Goal: Information Seeking & Learning: Understand process/instructions

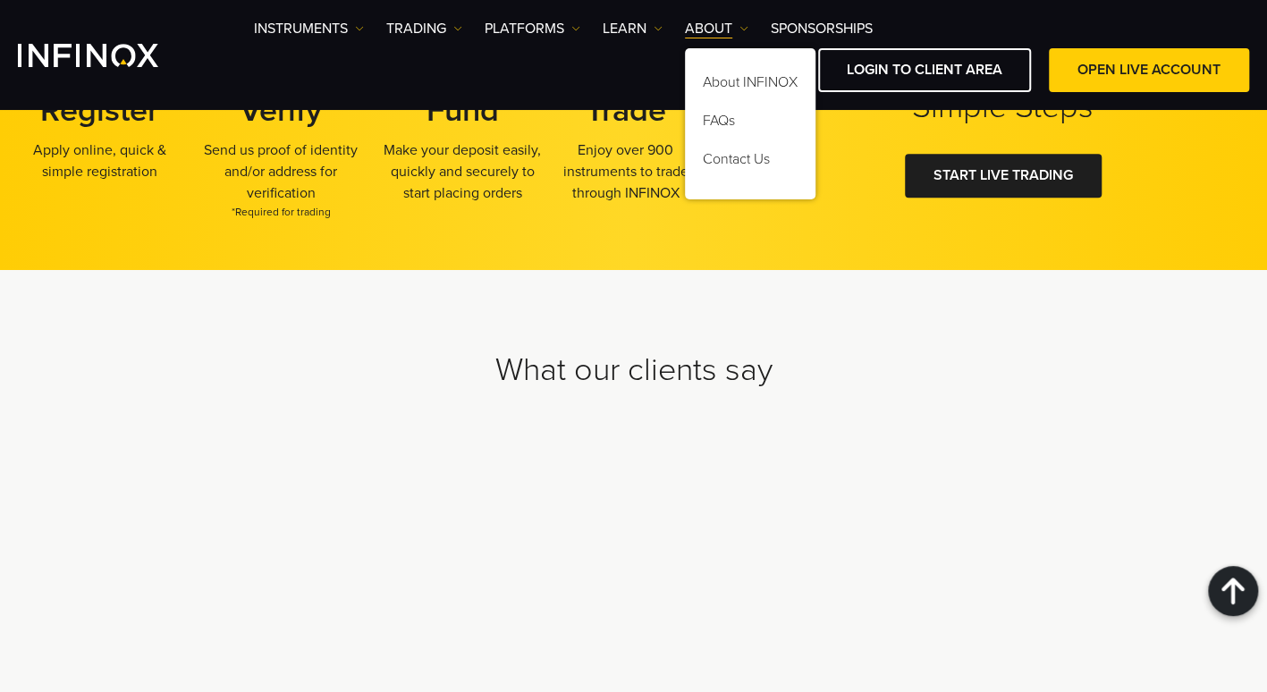
scroll to position [4880, 0]
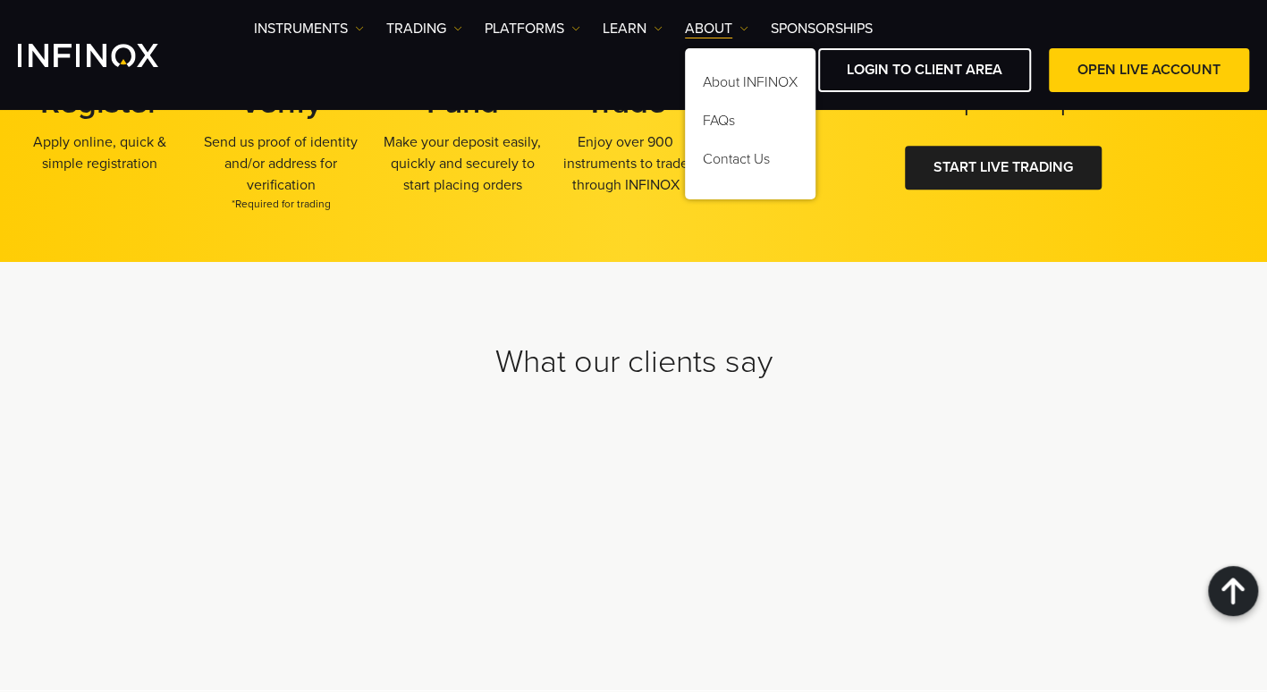
click at [317, 623] on div "What our clients say" at bounding box center [633, 476] width 1267 height 428
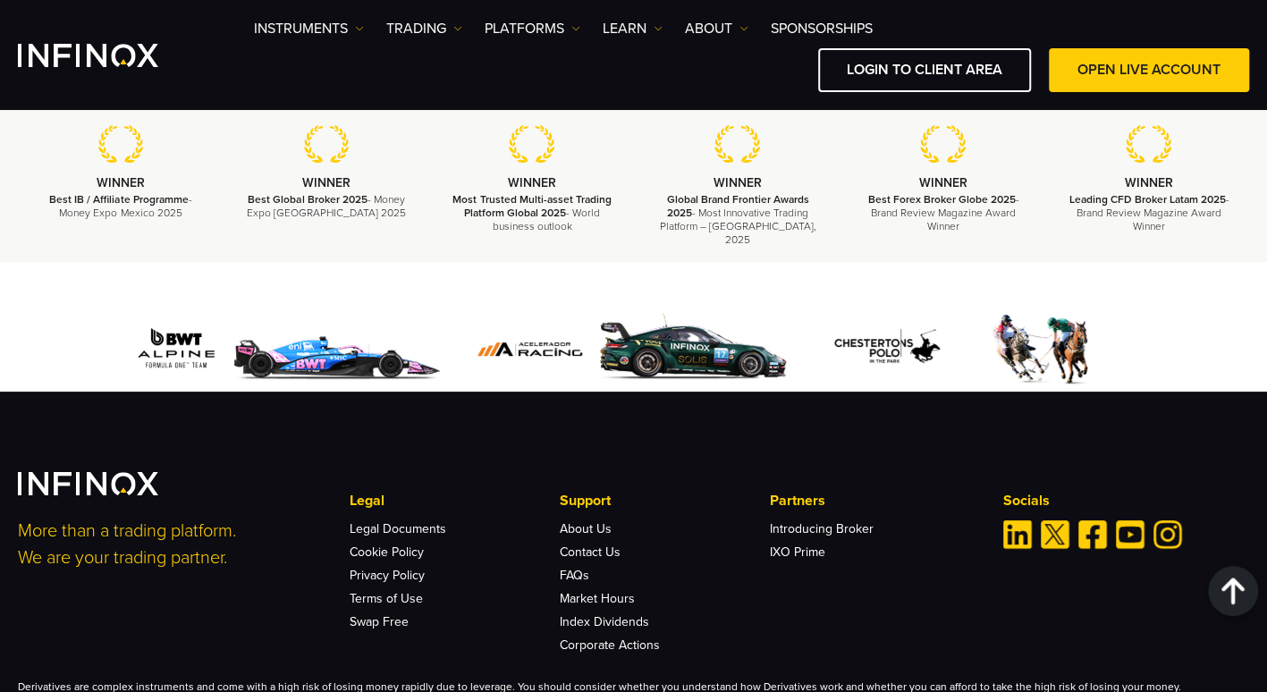
scroll to position [5515, 0]
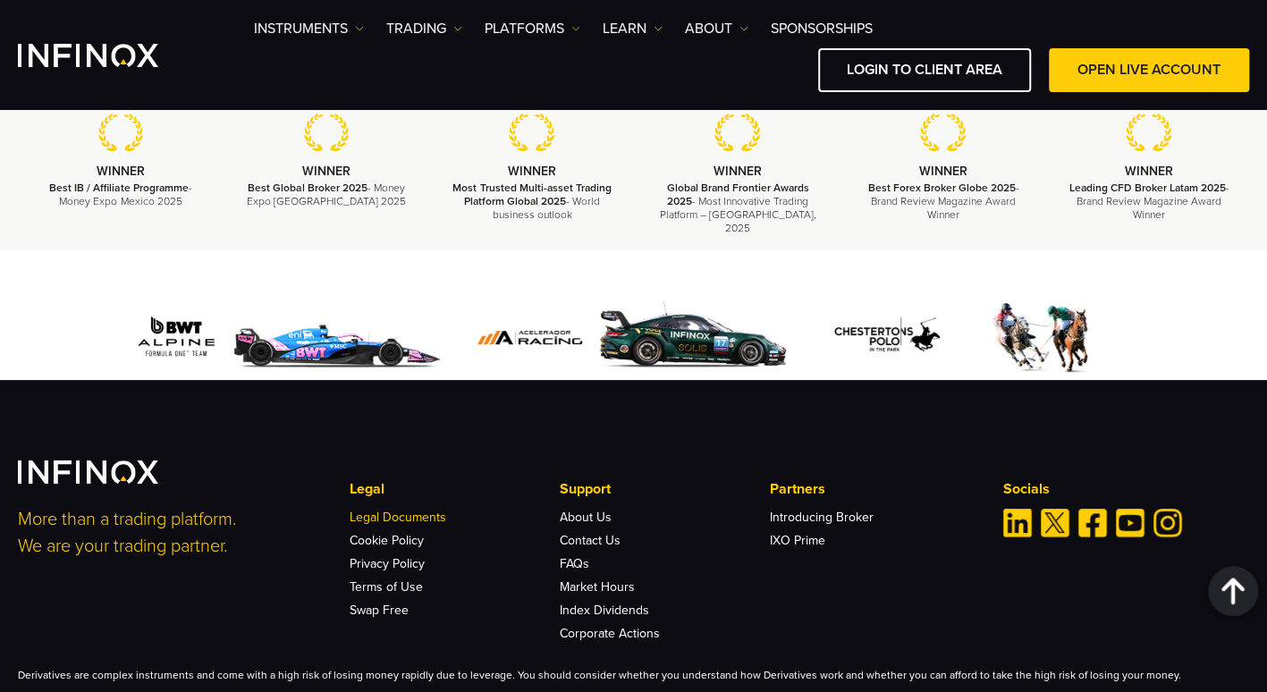
click at [402, 510] on link "Legal Documents" at bounding box center [398, 517] width 97 height 15
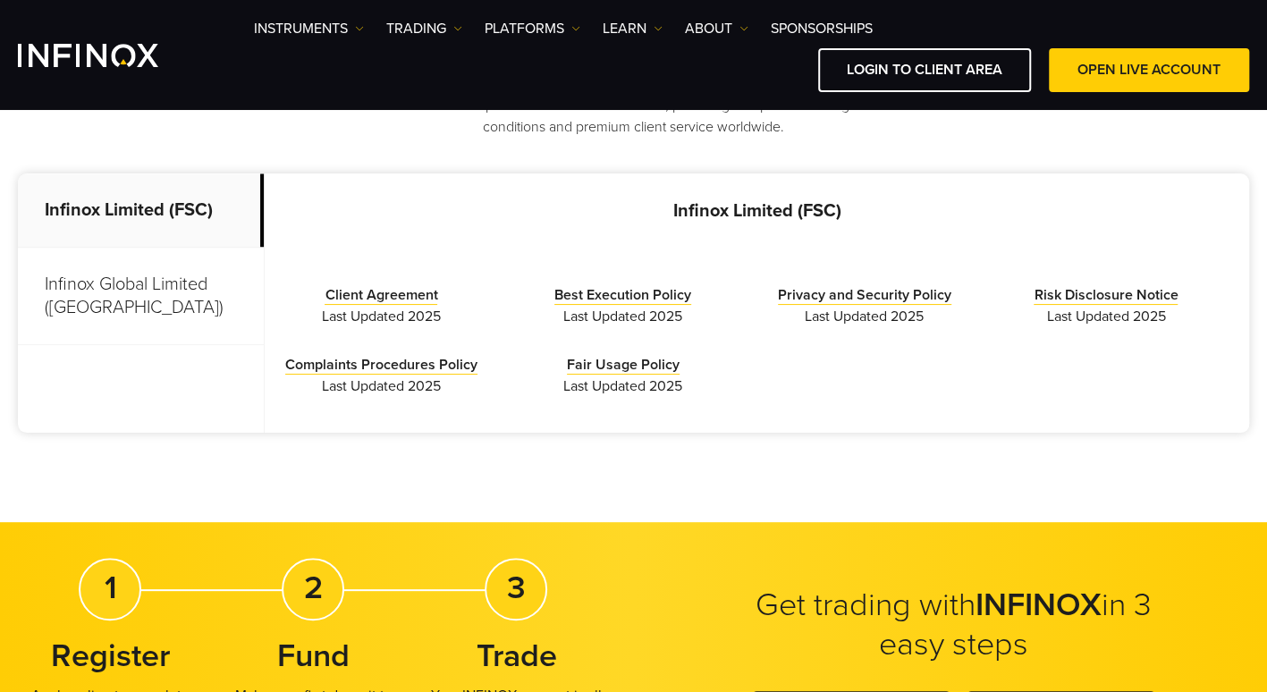
scroll to position [553, 0]
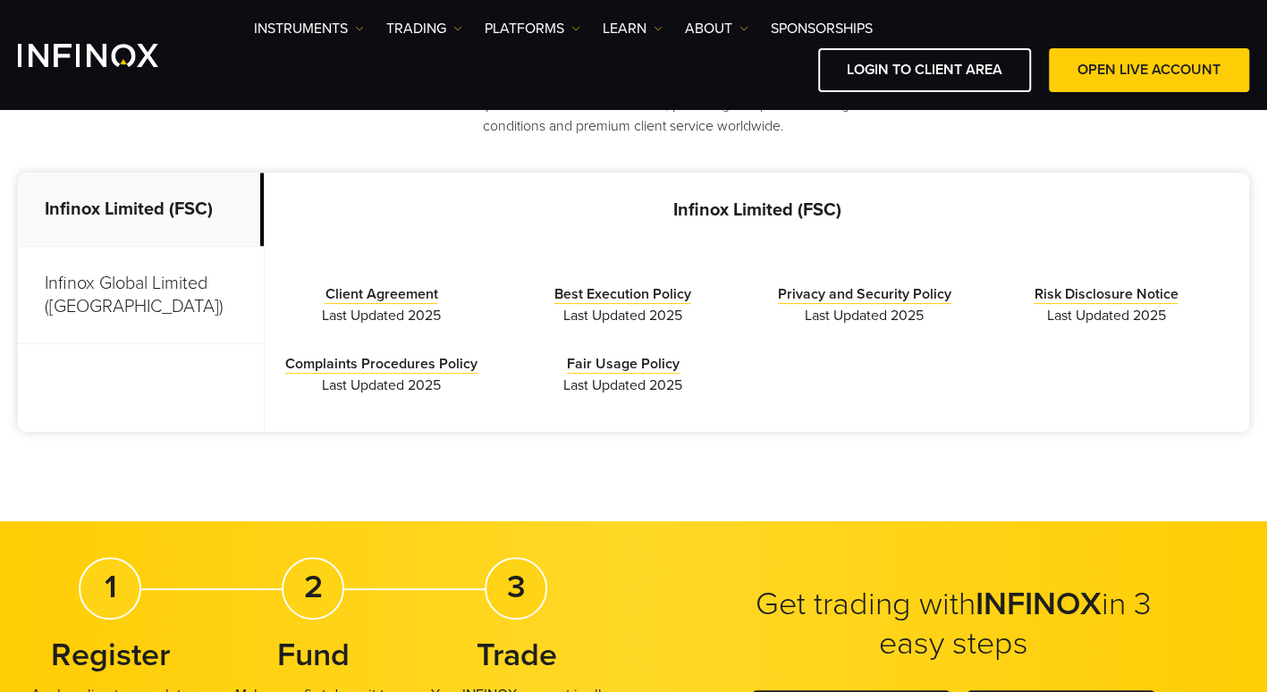
click at [194, 274] on p "Infinox Global Limited ([GEOGRAPHIC_DATA])" at bounding box center [141, 295] width 246 height 97
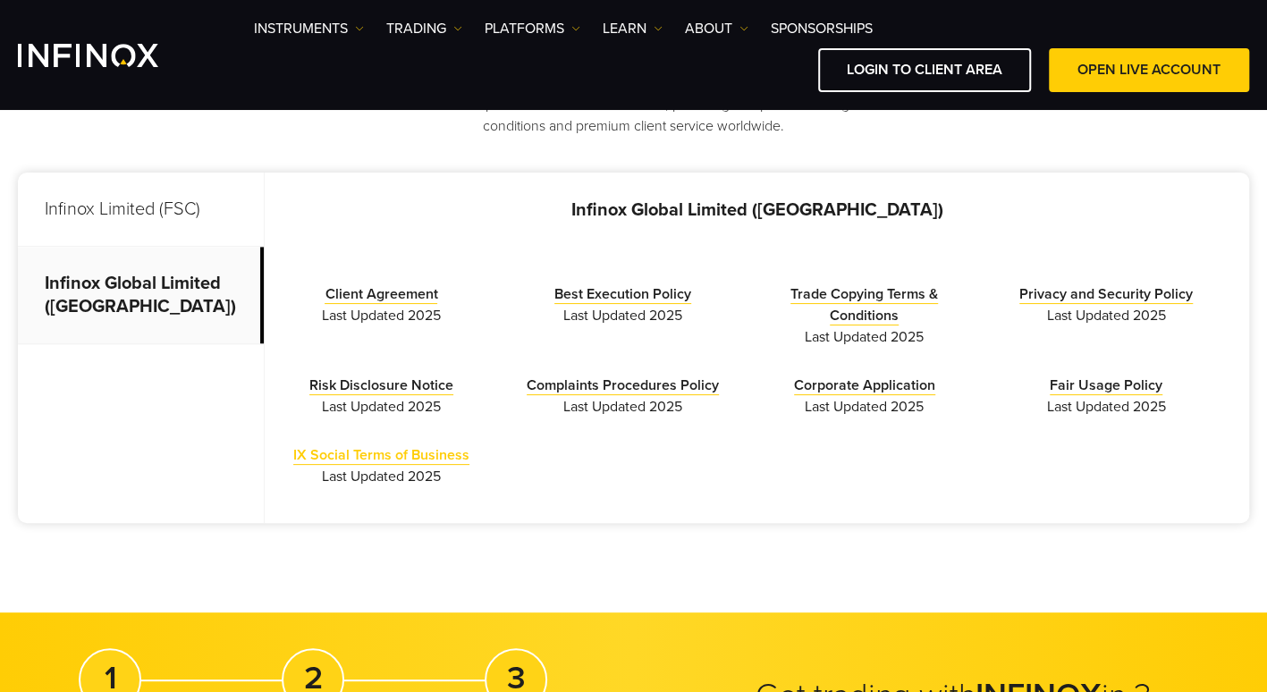
click at [360, 462] on link "IX Social Terms of Business" at bounding box center [381, 455] width 176 height 19
click at [375, 288] on link "Client Agreement" at bounding box center [381, 294] width 113 height 19
